Goal: Obtain resource: Download file/media

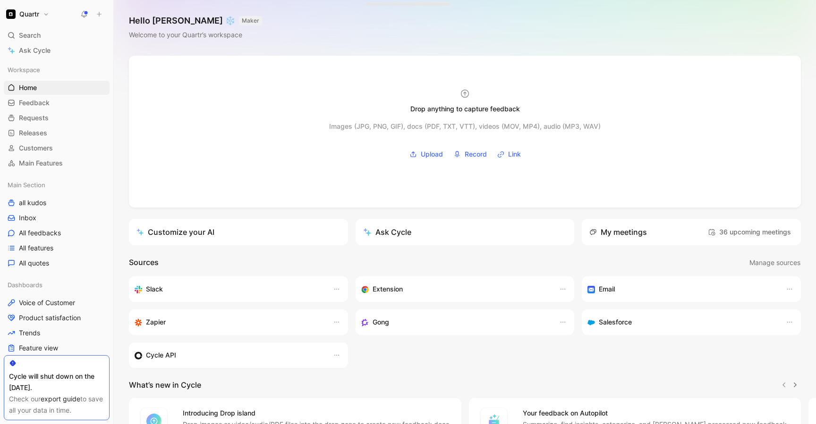
click at [54, 397] on link "export guide" at bounding box center [61, 399] width 40 height 8
click at [32, 88] on span "Home" at bounding box center [28, 87] width 18 height 9
click at [27, 371] on div "Cycle will shut down on the [DATE]." at bounding box center [56, 382] width 95 height 23
click at [33, 108] on link "Feedback G then F" at bounding box center [57, 103] width 106 height 14
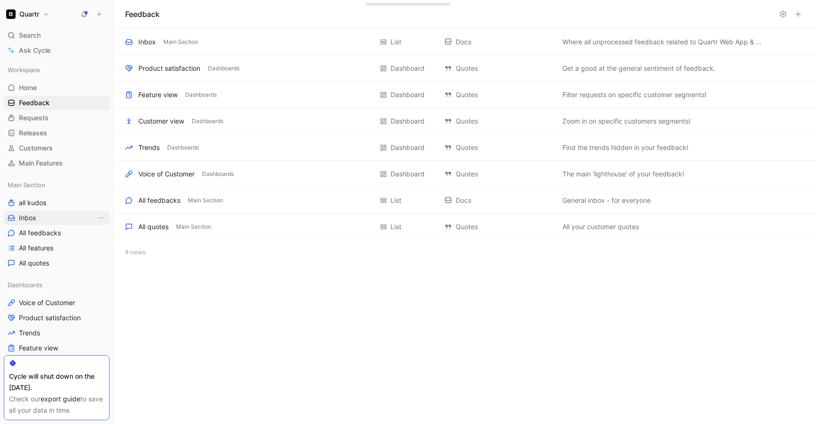
click at [24, 215] on span "Inbox" at bounding box center [27, 217] width 17 height 9
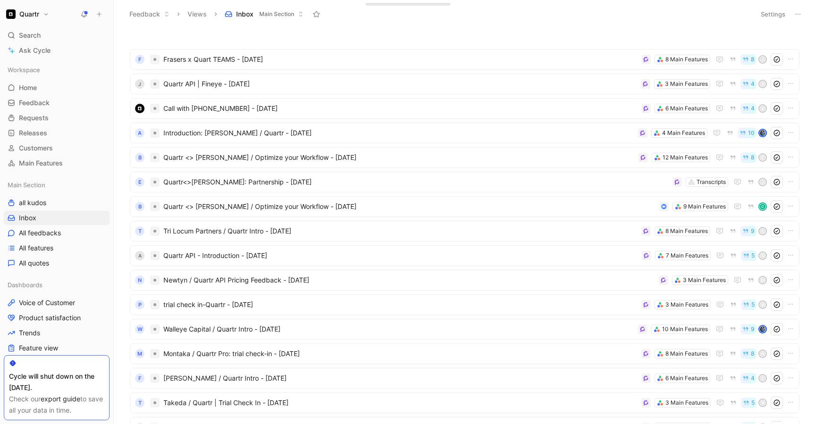
click at [801, 17] on icon at bounding box center [798, 14] width 8 height 8
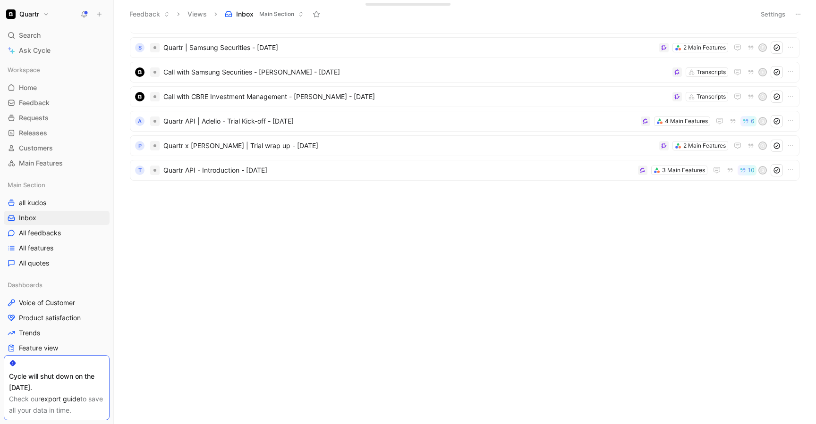
scroll to position [434, 0]
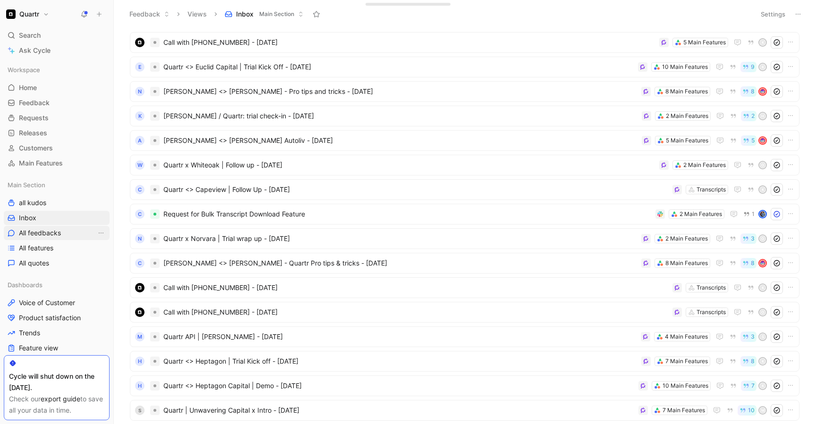
click at [55, 232] on span "All feedbacks" at bounding box center [40, 232] width 42 height 9
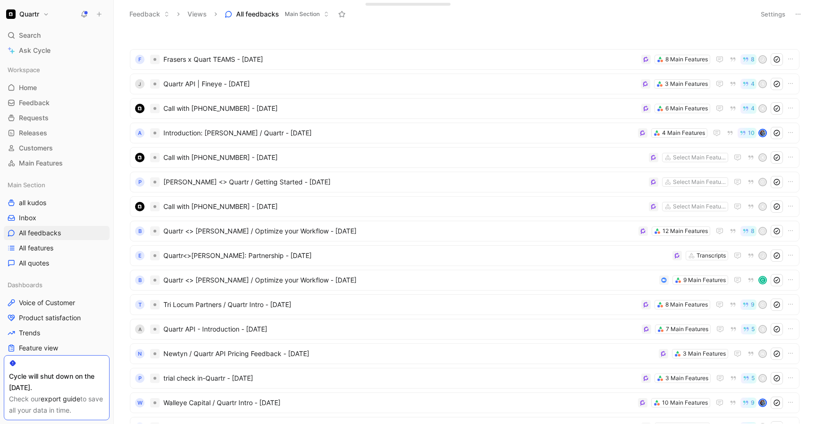
click at [795, 16] on icon at bounding box center [798, 14] width 8 height 8
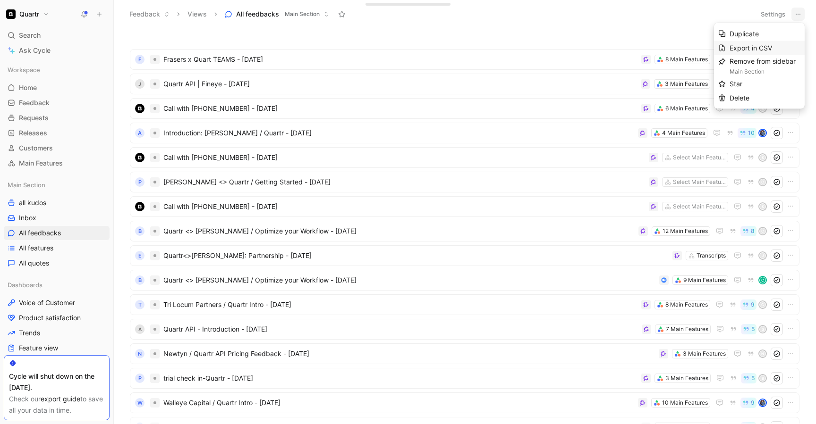
click at [748, 49] on span "Export in CSV" at bounding box center [750, 48] width 42 height 8
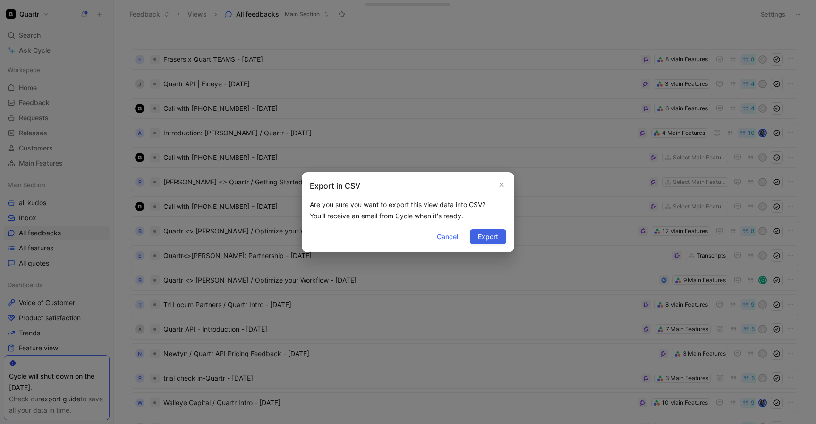
click at [486, 238] on span "Export" at bounding box center [488, 236] width 20 height 11
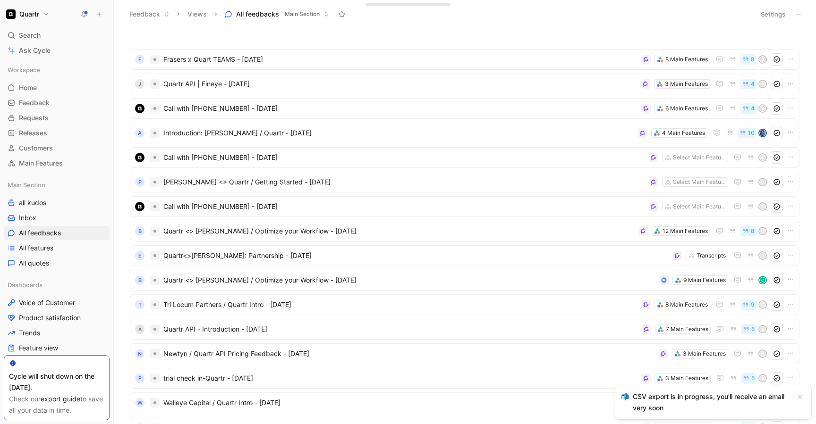
click at [676, 403] on div "CSV export is in progress, you'll receive an email very soon" at bounding box center [712, 402] width 158 height 23
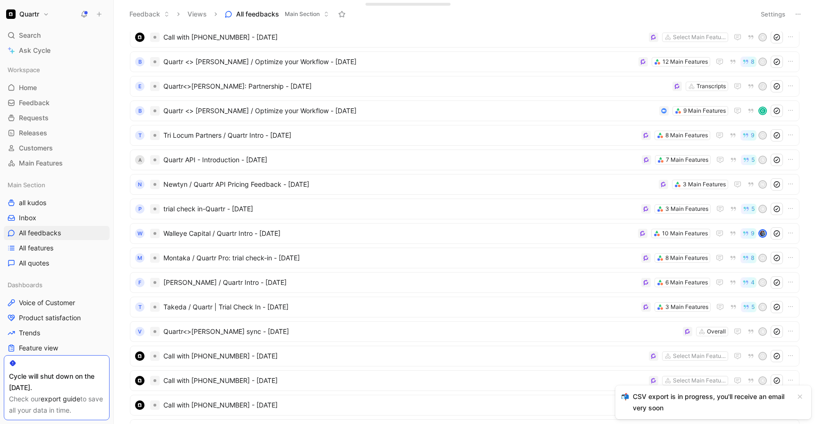
click at [654, 399] on div "CSV export is in progress, you'll receive an email very soon" at bounding box center [712, 402] width 158 height 23
click at [625, 399] on div "📬" at bounding box center [625, 396] width 8 height 11
click at [59, 400] on link "export guide" at bounding box center [61, 399] width 40 height 8
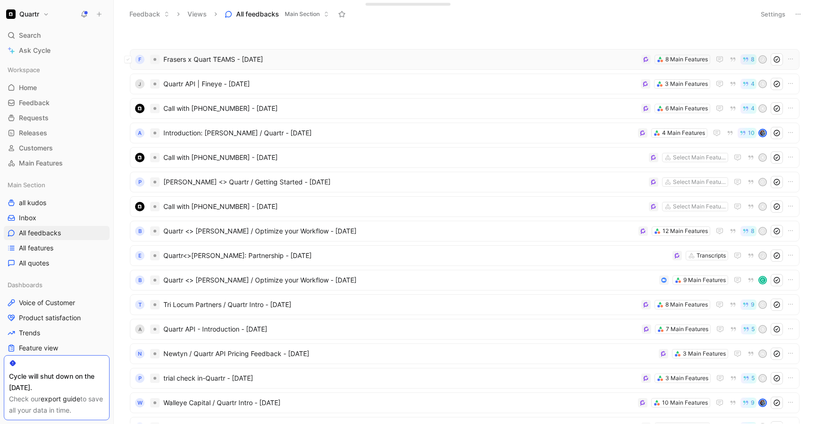
click at [317, 66] on div "F Frasers x Quart TEAMS - [DATE] 8 Main Features 8 J" at bounding box center [464, 59] width 669 height 21
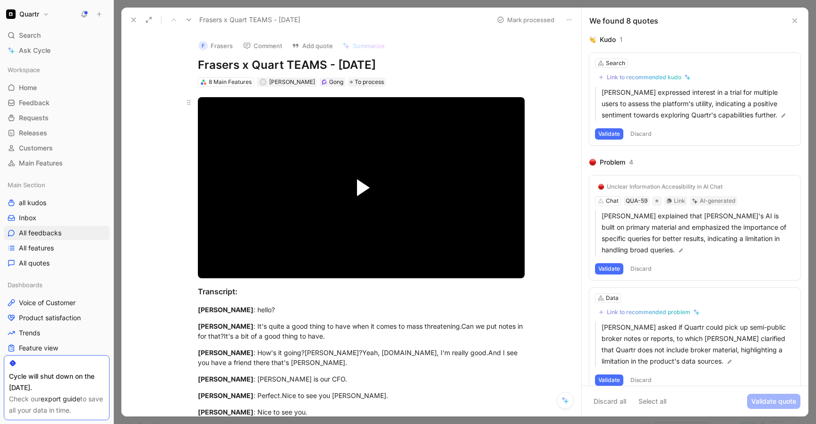
click at [357, 182] on span "Video Player" at bounding box center [363, 187] width 13 height 17
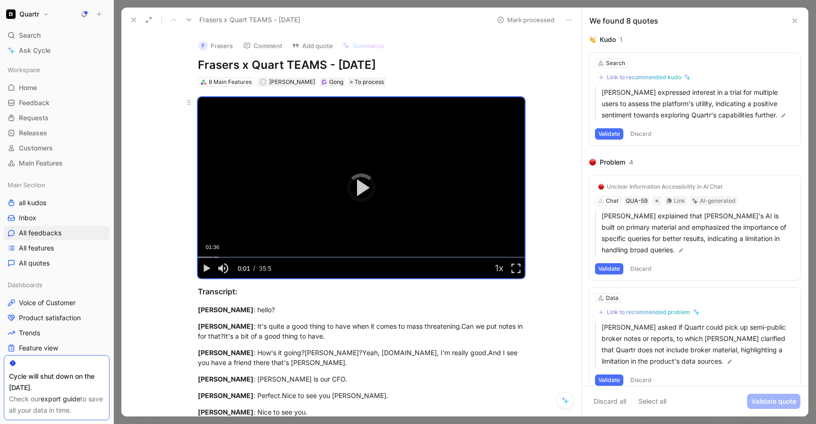
click at [212, 257] on div "01:36" at bounding box center [212, 257] width 0 height 1
click at [208, 257] on div "01:08" at bounding box center [208, 257] width 0 height 1
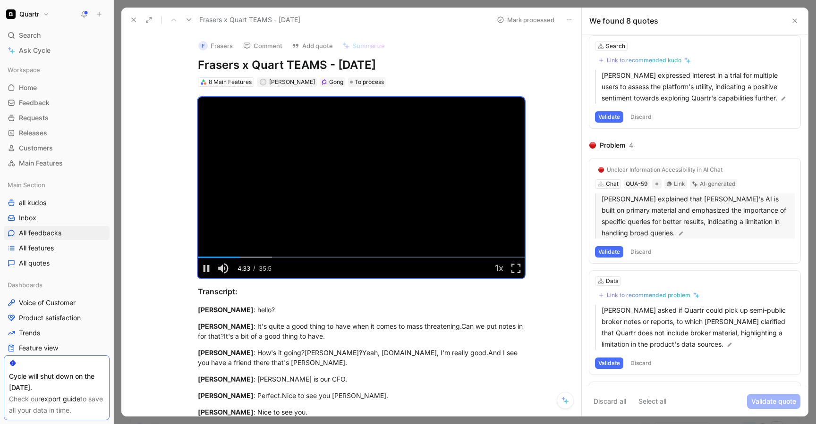
scroll to position [17, 0]
click at [514, 269] on span "Video Player" at bounding box center [516, 269] width 17 height 0
click at [204, 269] on span "Video Player" at bounding box center [206, 269] width 17 height 0
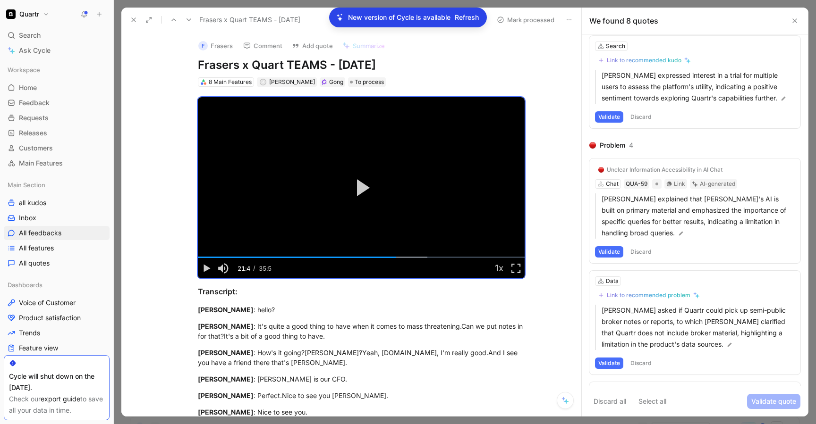
click at [136, 22] on icon at bounding box center [134, 20] width 8 height 8
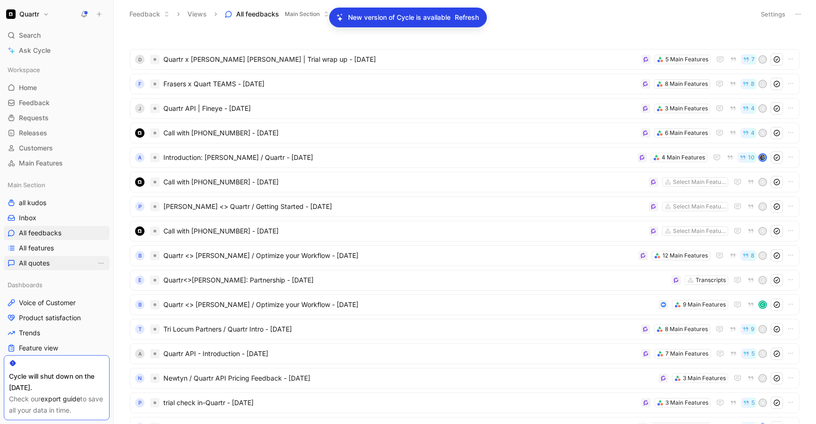
click at [59, 264] on link "All quotes" at bounding box center [57, 263] width 106 height 14
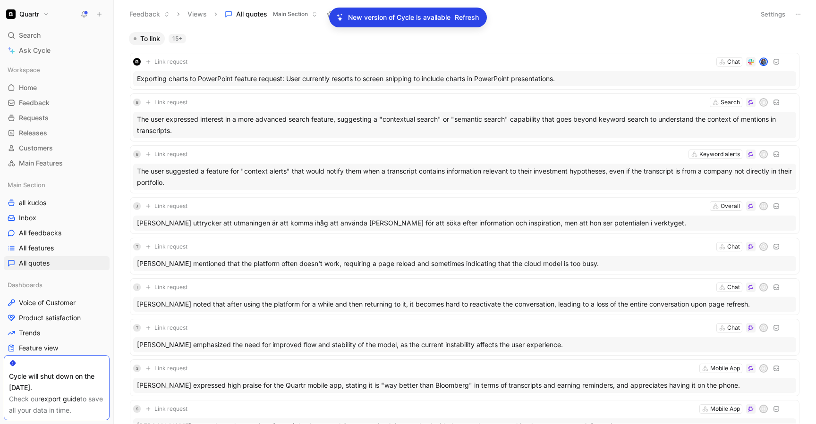
click at [543, 29] on div "To link 15+ Link request Chat Exporting charts to PowerPoint feature request: U…" at bounding box center [465, 226] width 702 height 396
click at [464, 21] on span "Refresh" at bounding box center [467, 17] width 24 height 11
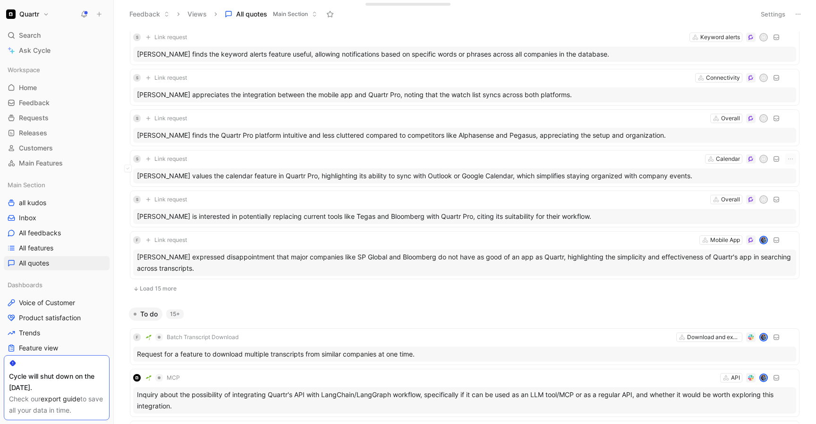
scroll to position [406, 0]
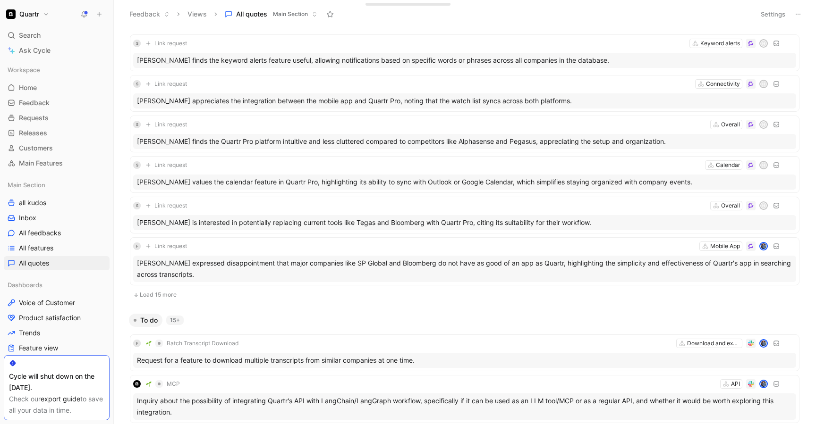
click at [170, 295] on button "Load 15 more" at bounding box center [464, 294] width 669 height 11
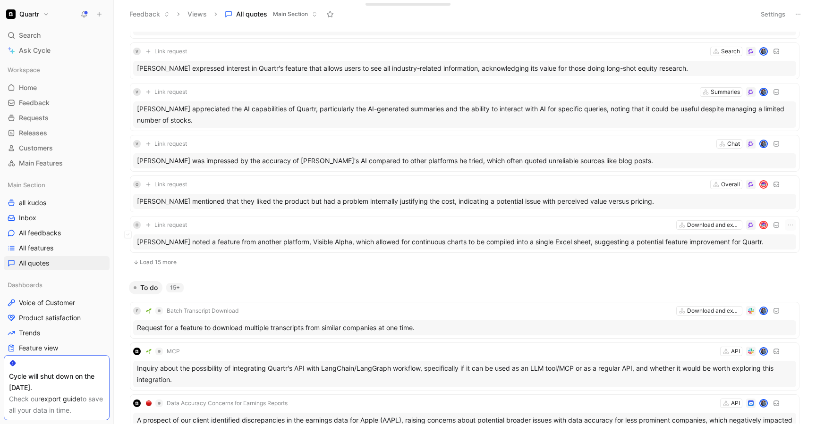
scroll to position [1163, 0]
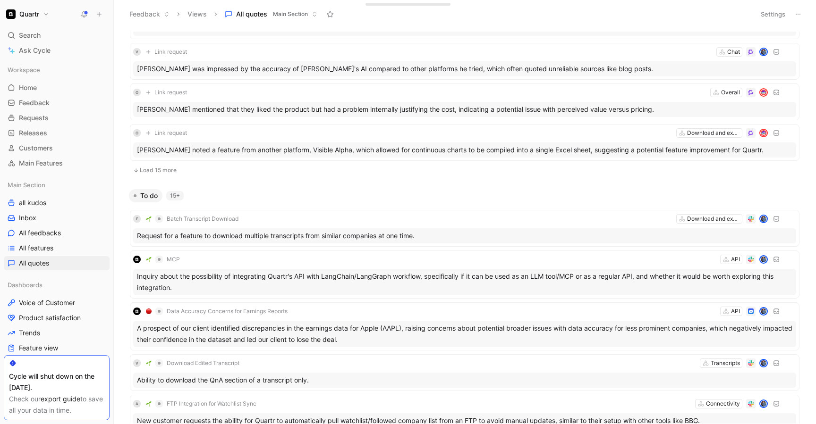
click at [159, 173] on button "Load 15 more" at bounding box center [464, 170] width 669 height 11
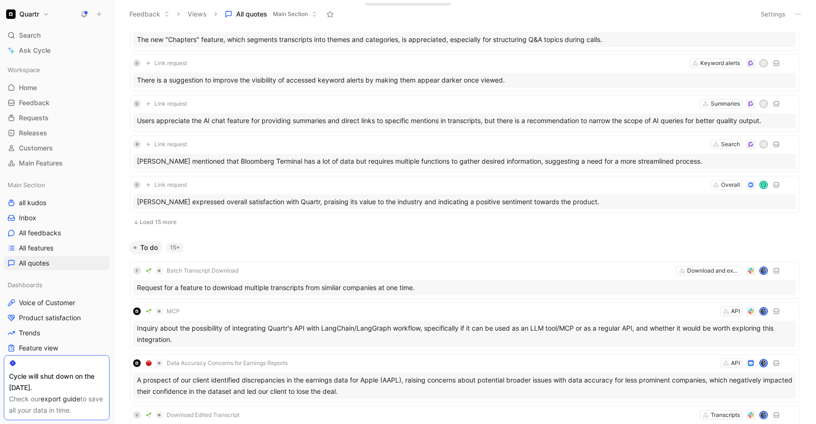
scroll to position [1856, 0]
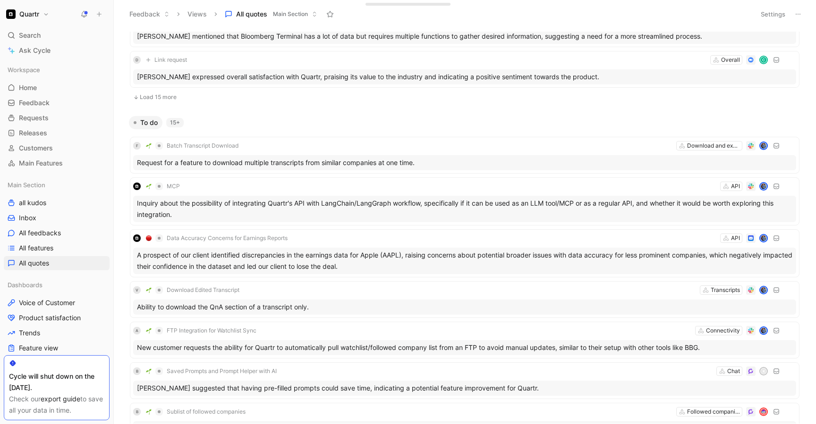
click at [154, 99] on button "Load 15 more" at bounding box center [464, 97] width 669 height 11
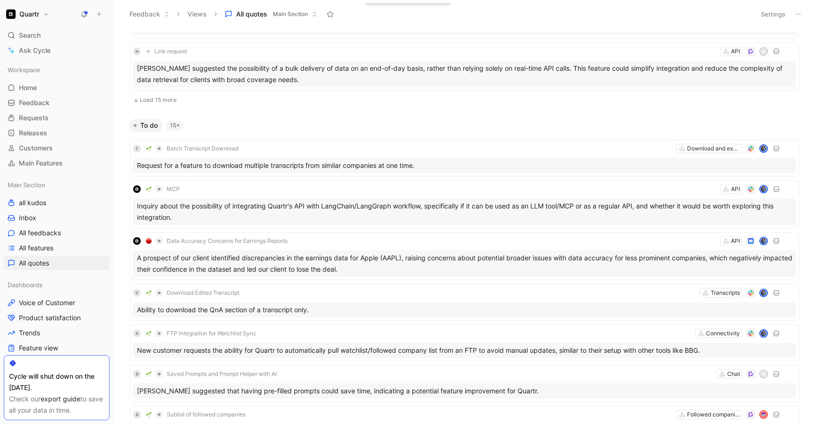
scroll to position [2497, 0]
click at [150, 97] on button "Load 15 more" at bounding box center [464, 98] width 669 height 11
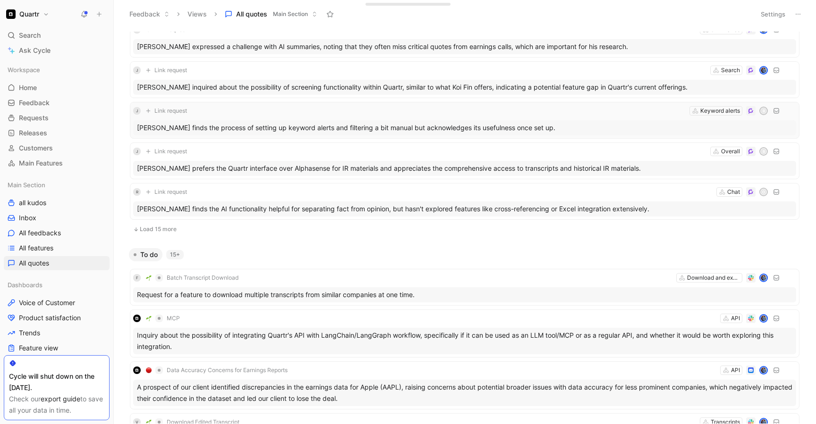
scroll to position [3115, 0]
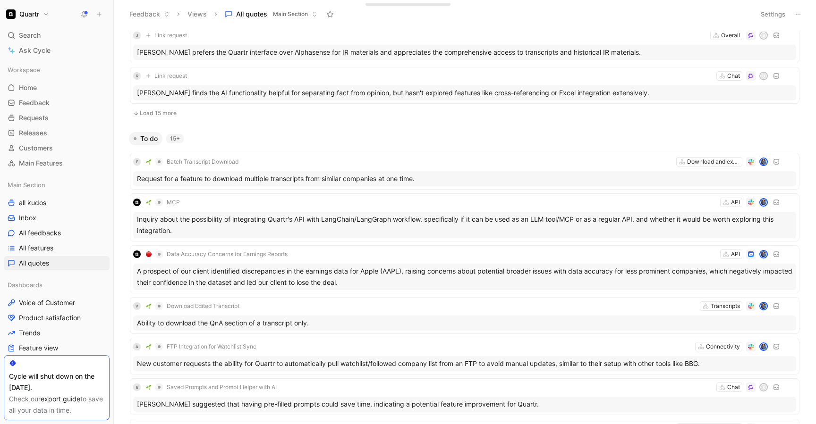
click at [154, 113] on button "Load 15 more" at bounding box center [464, 113] width 669 height 11
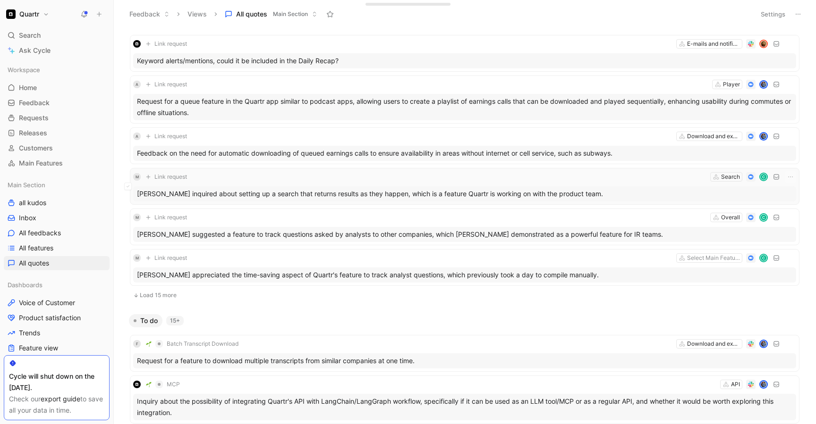
scroll to position [3659, 0]
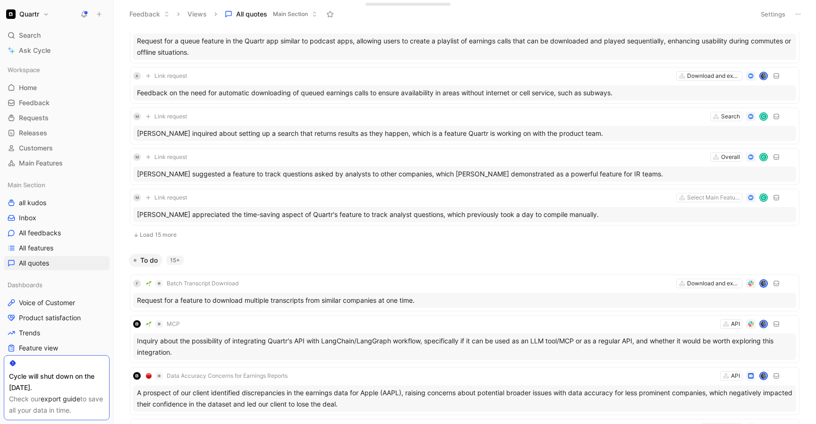
click at [156, 236] on button "Load 15 more" at bounding box center [464, 234] width 669 height 11
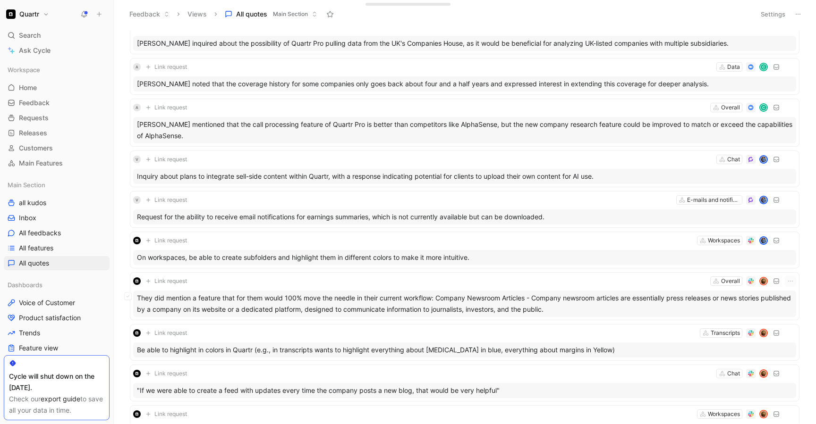
scroll to position [4215, 0]
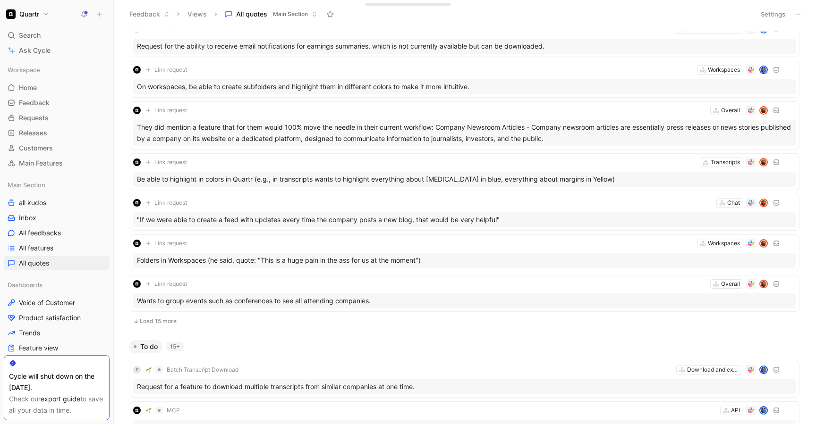
click at [158, 319] on button "Load 15 more" at bounding box center [464, 321] width 669 height 11
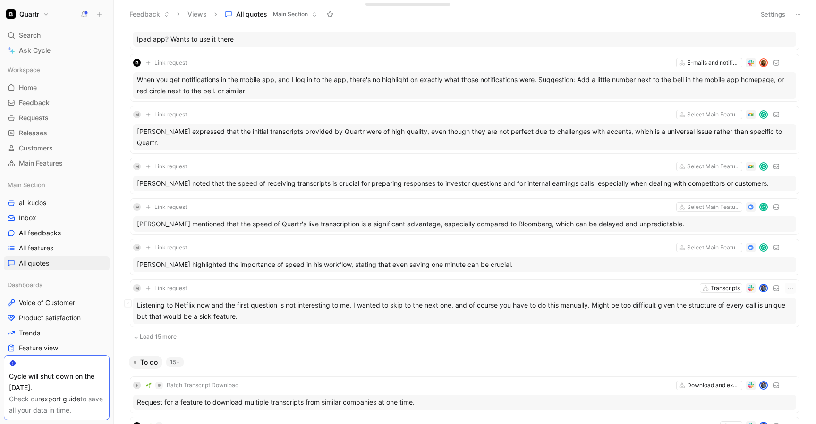
scroll to position [4919, 0]
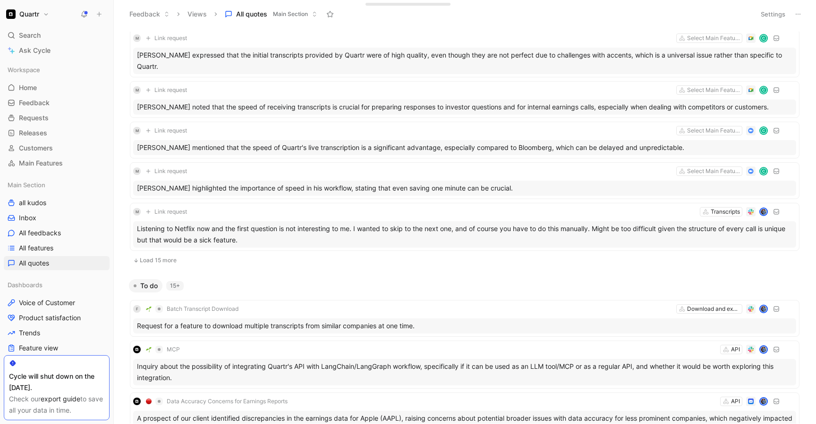
click at [152, 255] on button "Load 15 more" at bounding box center [464, 260] width 669 height 11
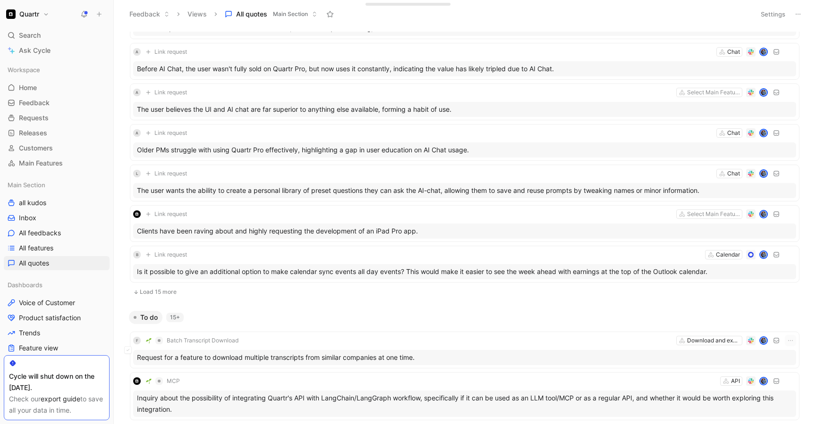
scroll to position [5601, 0]
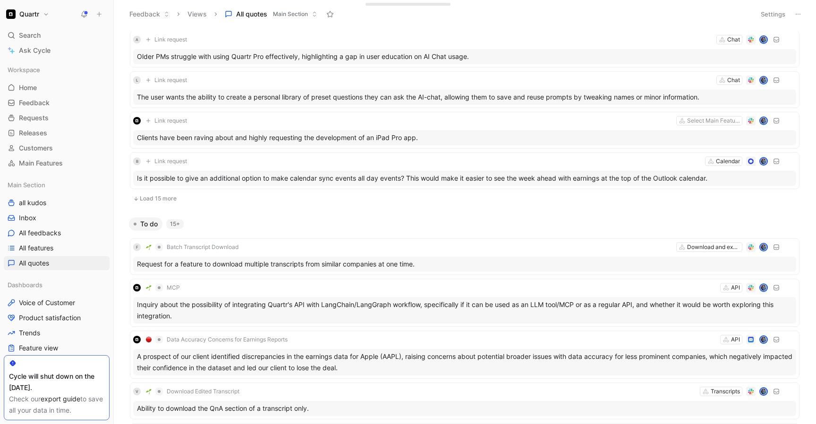
click at [158, 203] on button "Load 15 more" at bounding box center [464, 198] width 669 height 11
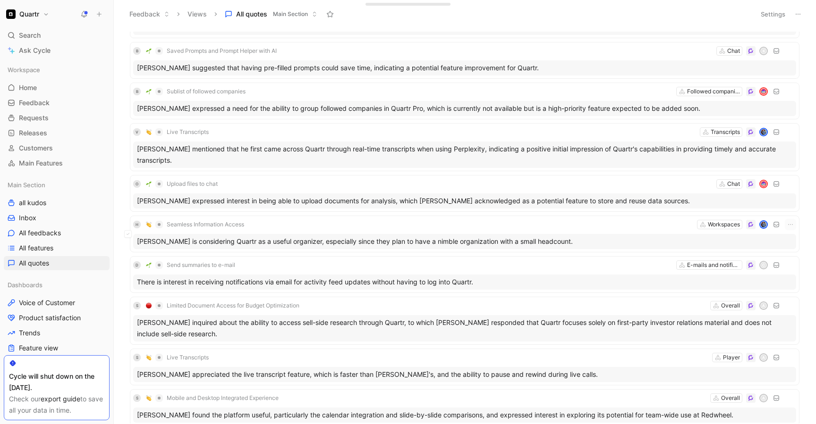
scroll to position [6187, 0]
